Goal: Transaction & Acquisition: Purchase product/service

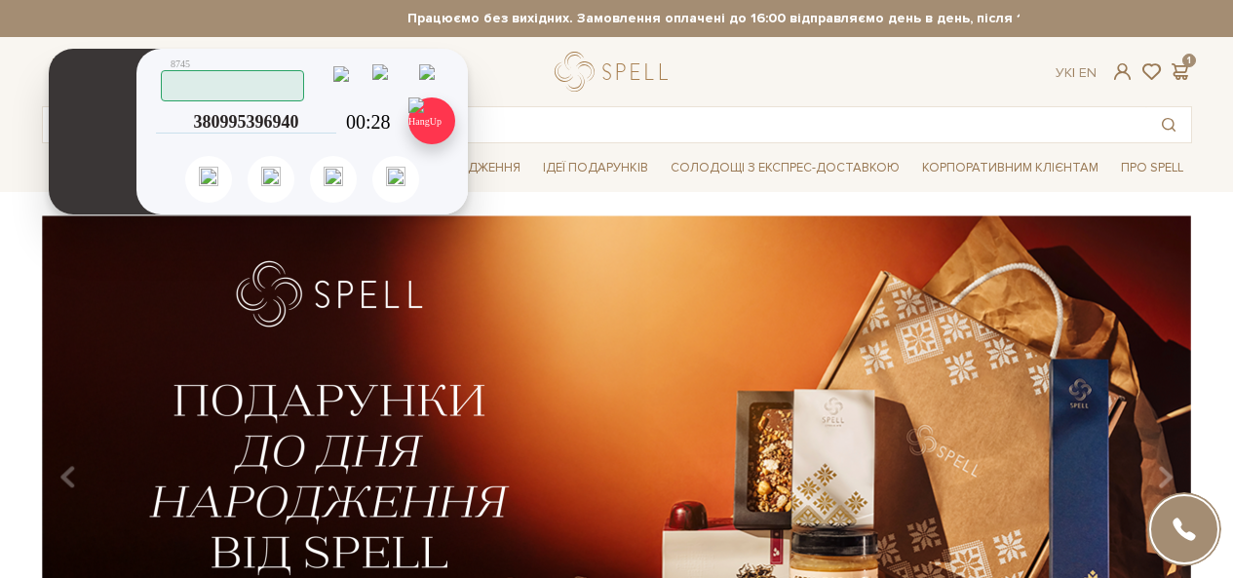
click at [427, 124] on img at bounding box center [432, 120] width 47 height 47
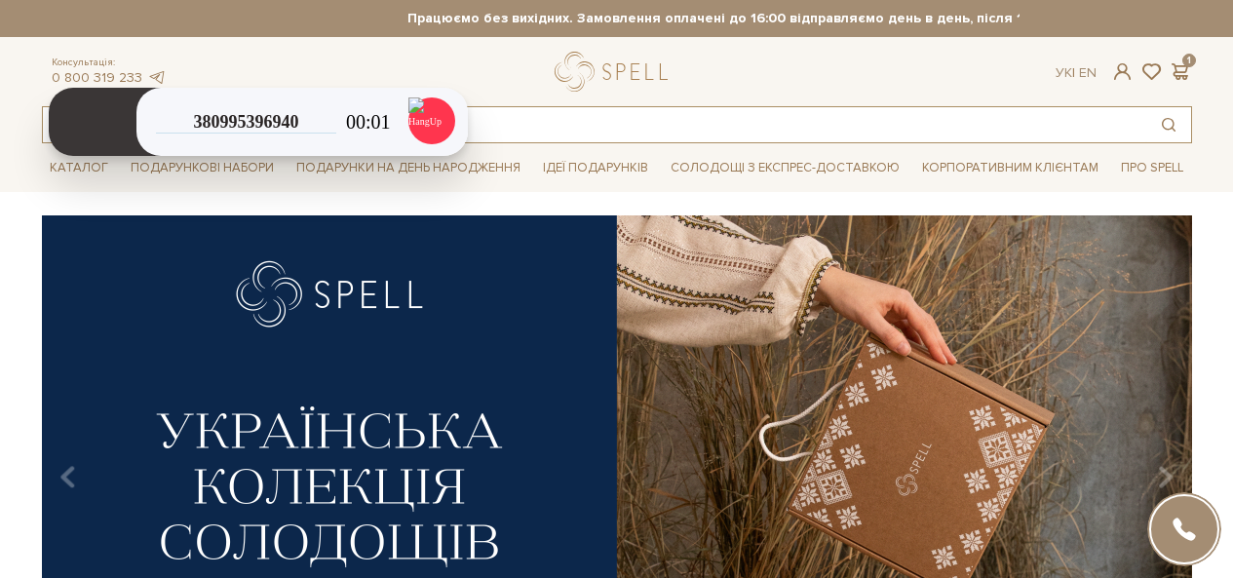
click at [634, 114] on input "text" at bounding box center [595, 124] width 1104 height 35
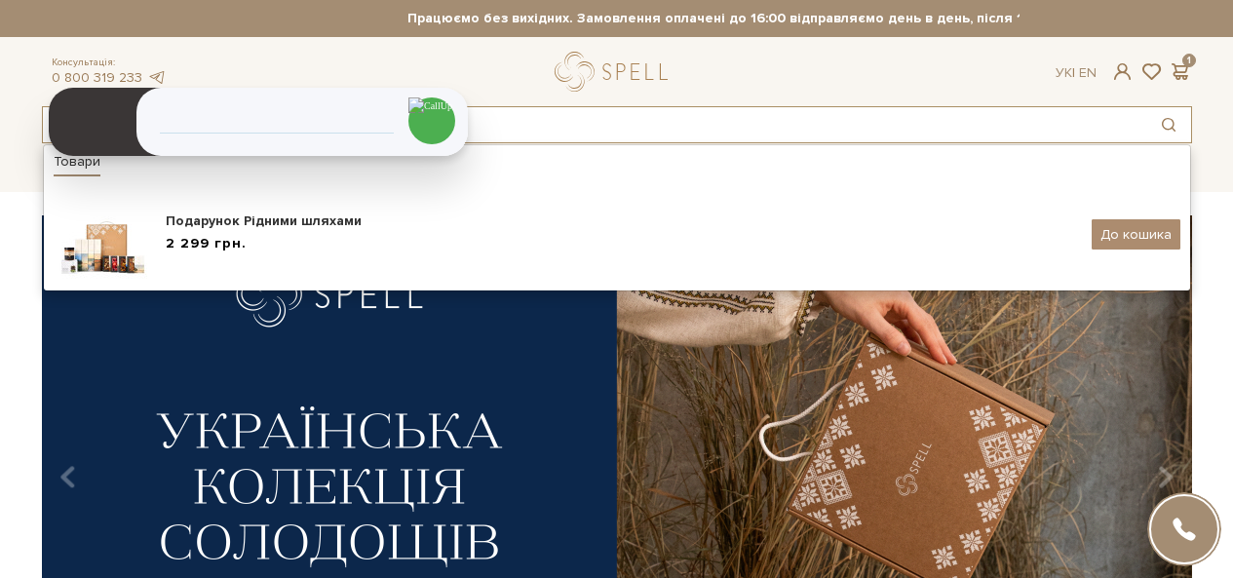
type input "Рідними шляхами"
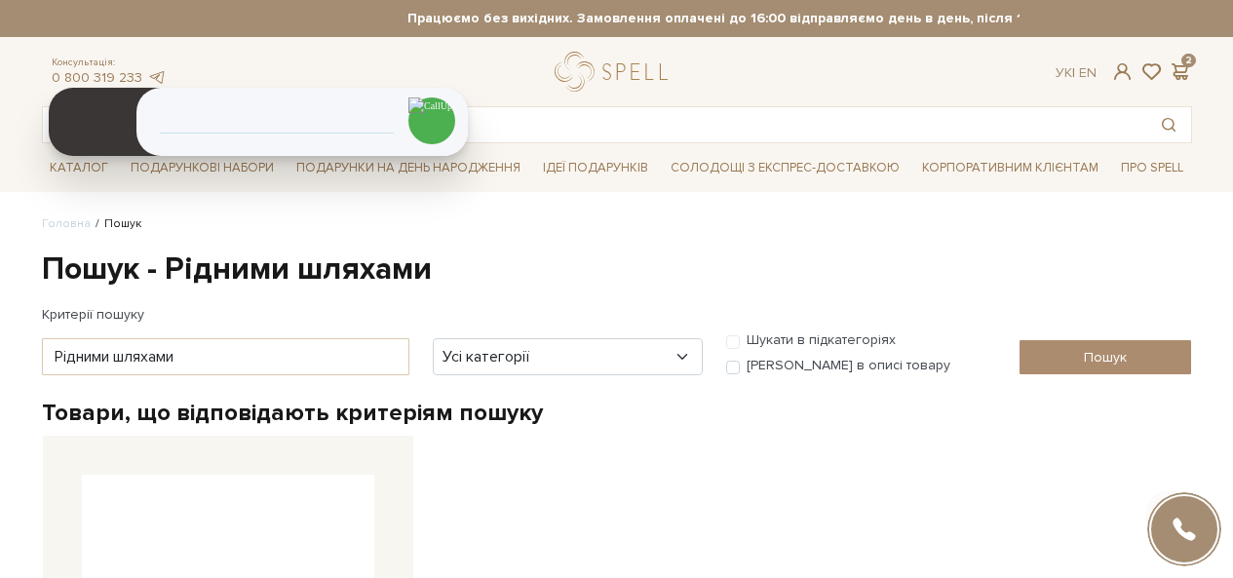
scroll to position [487, 0]
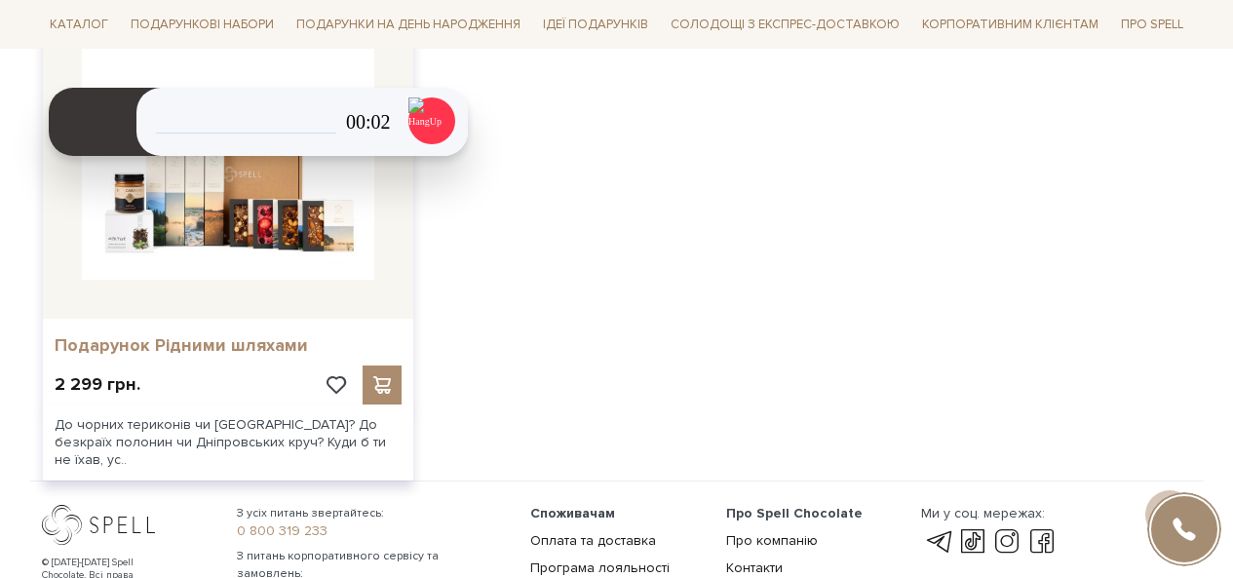
click at [187, 339] on link "Подарунок Рідними шляхами" at bounding box center [228, 345] width 347 height 22
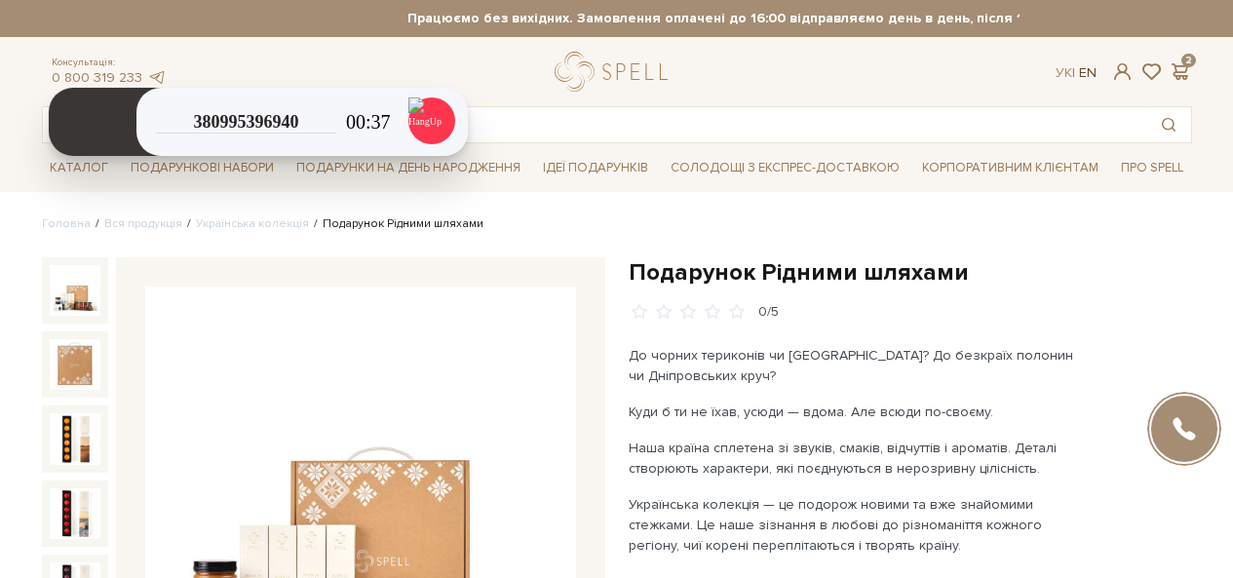
click at [1089, 68] on link "En" at bounding box center [1088, 72] width 18 height 17
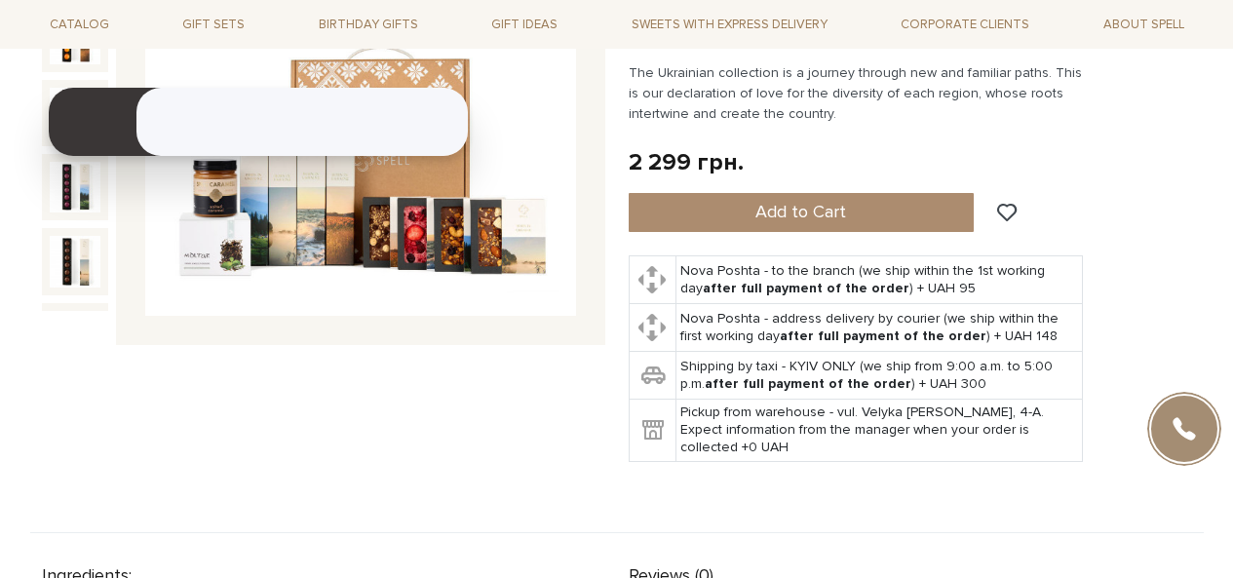
scroll to position [390, 0]
